Goal: Task Accomplishment & Management: Manage account settings

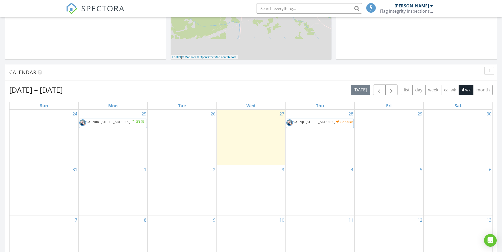
scroll to position [159, 0]
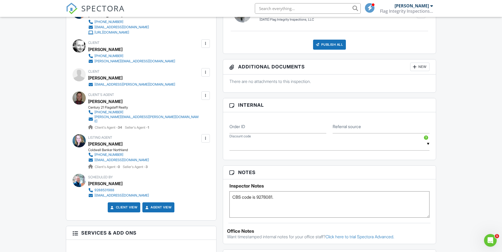
scroll to position [238, 0]
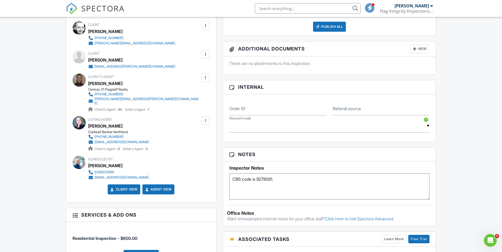
click at [298, 179] on textarea "CBS code is 9278081." at bounding box center [329, 187] width 200 height 26
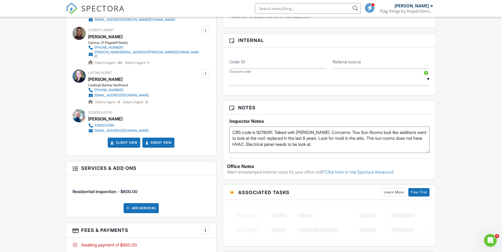
scroll to position [291, 0]
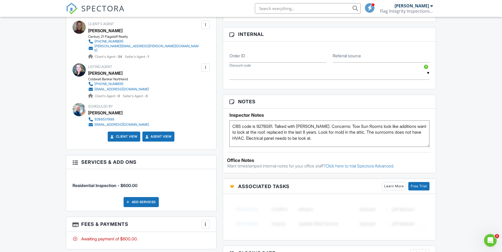
drag, startPoint x: 355, startPoint y: 130, endPoint x: 356, endPoint y: 127, distance: 3.7
click at [317, 133] on textarea "CBS code is 9278081." at bounding box center [329, 134] width 200 height 26
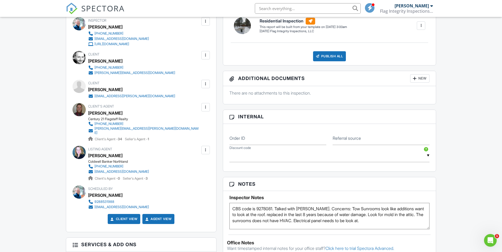
scroll to position [238, 0]
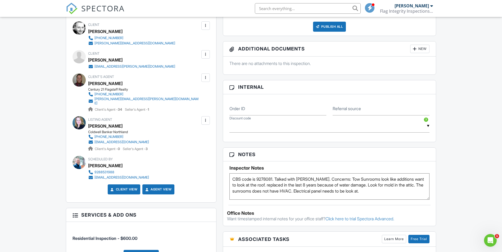
click at [382, 194] on textarea "CBS code is 9278081." at bounding box center [329, 187] width 200 height 26
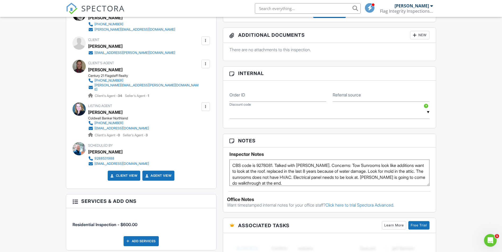
scroll to position [291, 0]
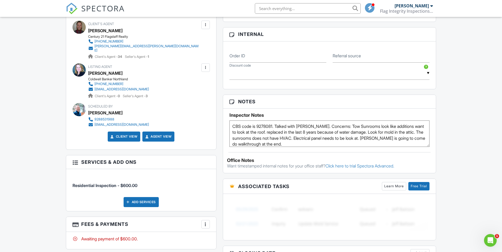
type textarea "CBS code is 9278081. Talked with Corey. Concerns: Tow Sunrooms look like additi…"
click at [286, 221] on img at bounding box center [329, 216] width 200 height 37
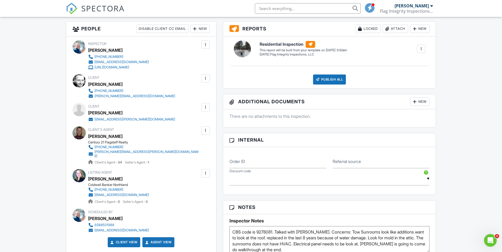
scroll to position [79, 0]
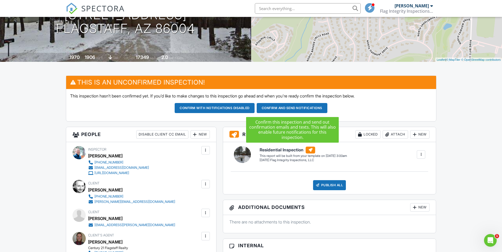
click at [255, 106] on button "Confirm and send notifications" at bounding box center [215, 108] width 80 height 10
